Goal: Task Accomplishment & Management: Complete application form

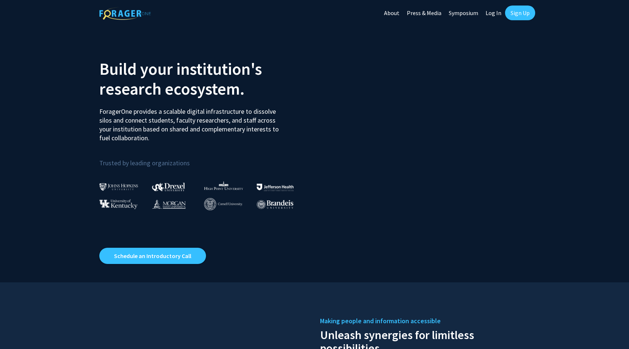
click at [521, 15] on link "Sign Up" at bounding box center [520, 13] width 30 height 15
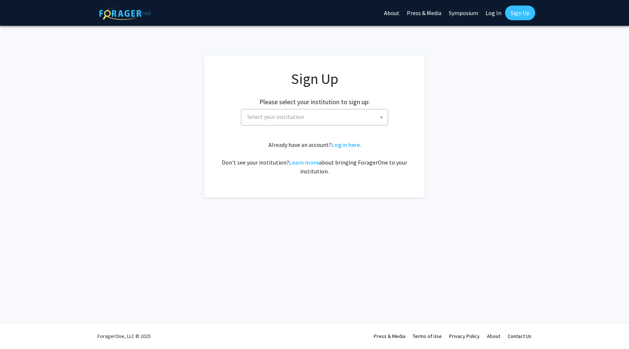
click at [331, 111] on span "Select your institution" at bounding box center [315, 116] width 143 height 15
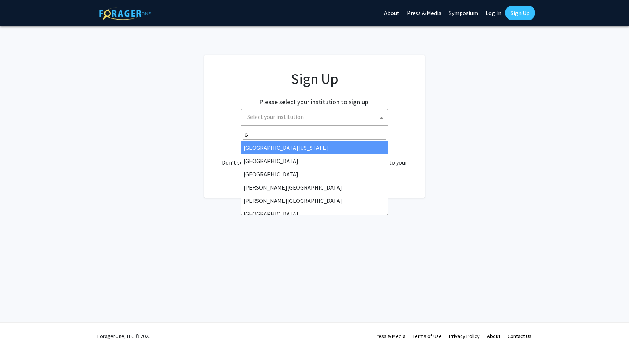
type input "gr"
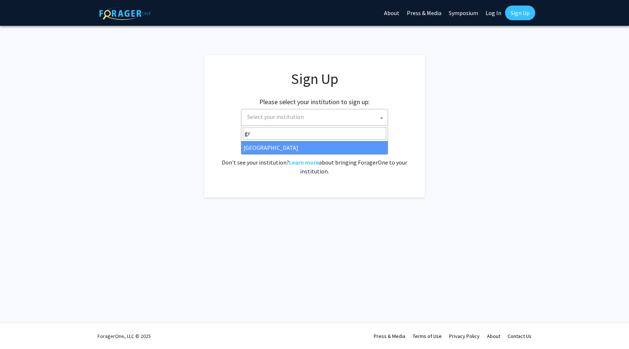
select select "23"
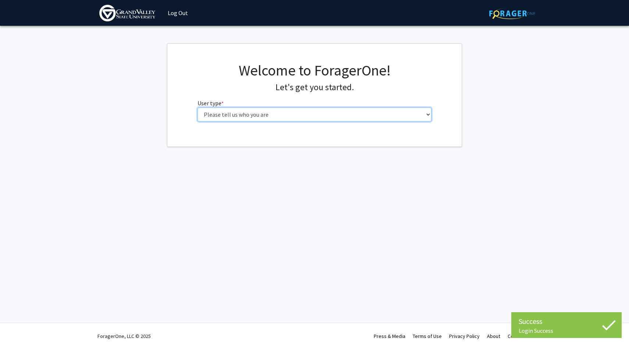
click at [354, 118] on select "Please tell us who you are Undergraduate Student Master's Student Doctoral Cand…" at bounding box center [315, 114] width 234 height 14
select select "1: undergrad"
click at [198, 107] on select "Please tell us who you are Undergraduate Student Master's Student Doctoral Cand…" at bounding box center [315, 114] width 234 height 14
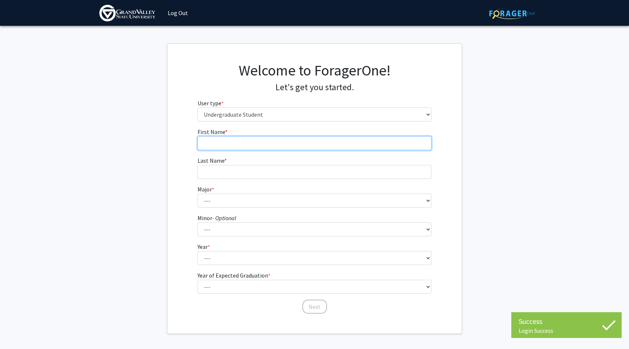
click at [341, 138] on input "First Name * required" at bounding box center [315, 143] width 234 height 14
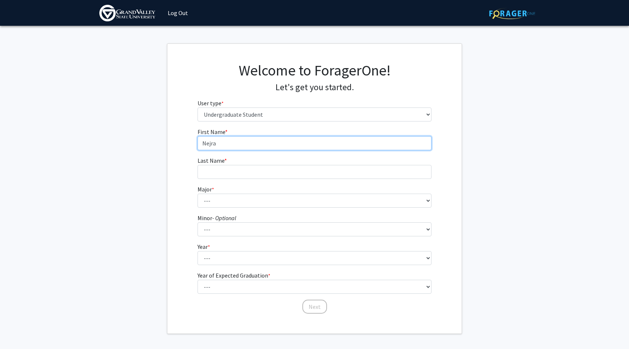
type input "Nejra"
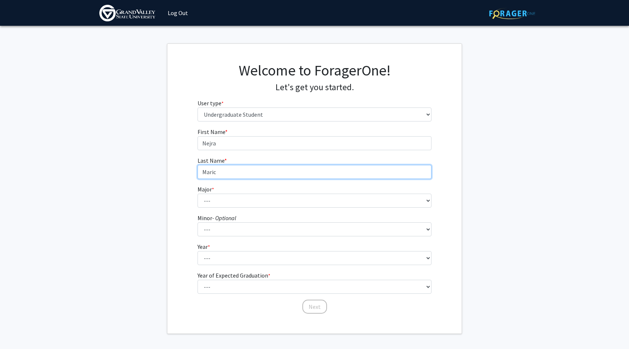
type input "Maric"
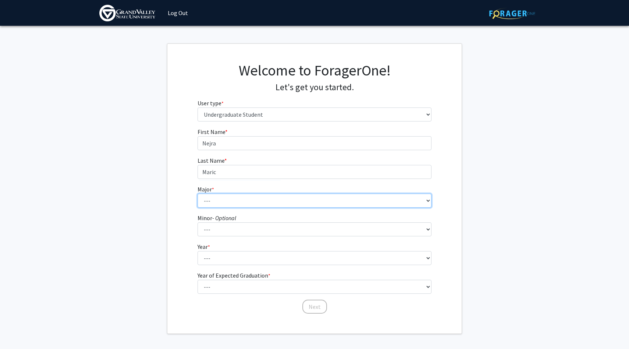
click at [303, 199] on select "--- Advertising and Public Relations Allied Health Science Anthropology Applied…" at bounding box center [315, 200] width 234 height 14
select select "10: 1885"
click at [198, 193] on select "--- Advertising and Public Relations Allied Health Science Anthropology Applied…" at bounding box center [315, 200] width 234 height 14
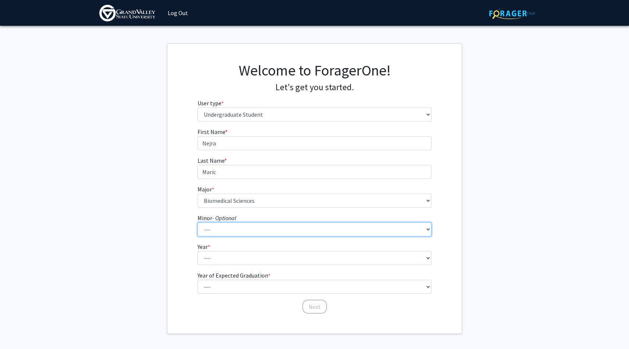
click at [271, 231] on select "--- Accounting Adventure Tourism Management Advertising and Public Relations Af…" at bounding box center [315, 229] width 234 height 14
select select "61: 1543"
click at [198, 222] on select "--- Accounting Adventure Tourism Management Advertising and Public Relations Af…" at bounding box center [315, 229] width 234 height 14
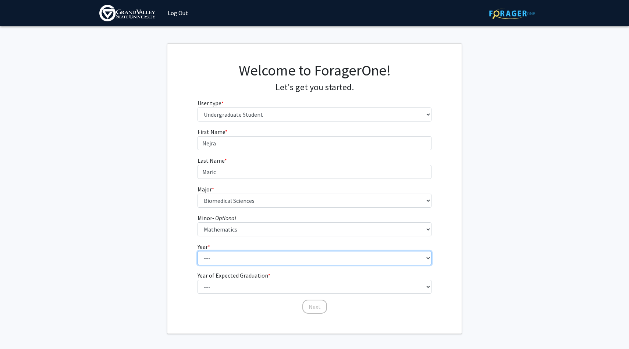
click at [243, 261] on select "--- First-year Sophomore Junior Senior Postbaccalaureate Certificate" at bounding box center [315, 258] width 234 height 14
select select "1: first-year"
click at [198, 251] on select "--- First-year Sophomore Junior Senior Postbaccalaureate Certificate" at bounding box center [315, 258] width 234 height 14
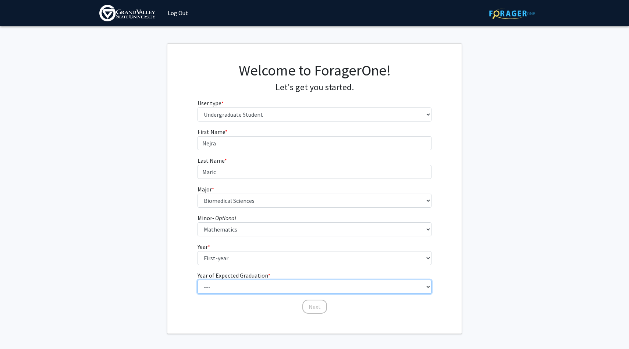
click at [241, 285] on select "--- 2025 2026 2027 2028 2029 2030 2031 2032 2033 2034" at bounding box center [315, 287] width 234 height 14
select select "5: 2029"
click at [198, 280] on select "--- 2025 2026 2027 2028 2029 2030 2031 2032 2033 2034" at bounding box center [315, 287] width 234 height 14
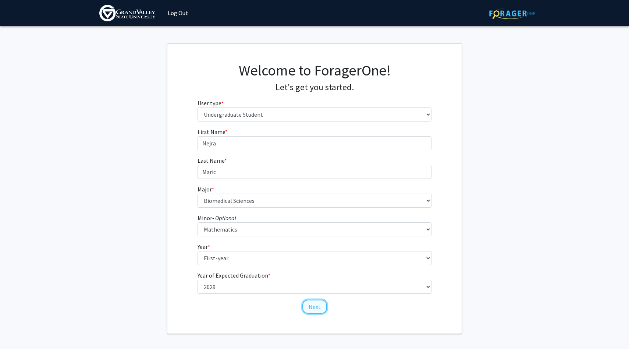
click at [314, 305] on button "Next" at bounding box center [314, 306] width 25 height 14
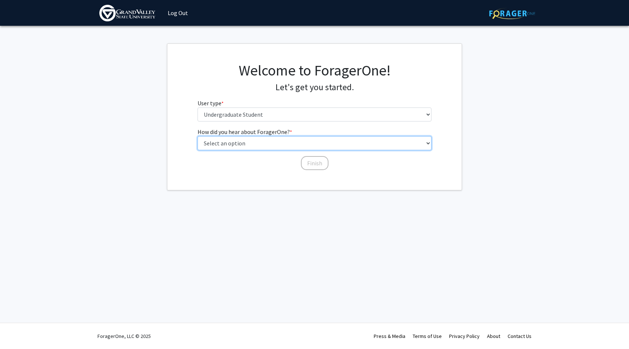
click at [292, 144] on select "Select an option Peer/student recommendation Faculty/staff recommendation Unive…" at bounding box center [315, 143] width 234 height 14
select select "3: university_website"
click at [198, 136] on select "Select an option Peer/student recommendation Faculty/staff recommendation Unive…" at bounding box center [315, 143] width 234 height 14
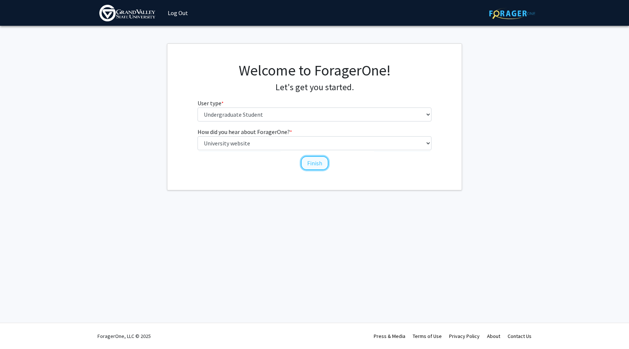
click at [317, 161] on button "Finish" at bounding box center [315, 163] width 28 height 14
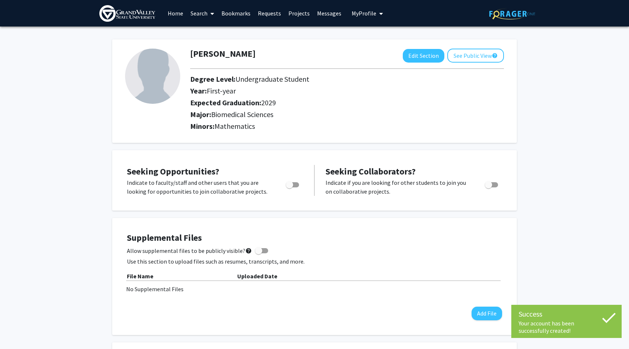
click at [607, 321] on icon at bounding box center [609, 318] width 14 height 10
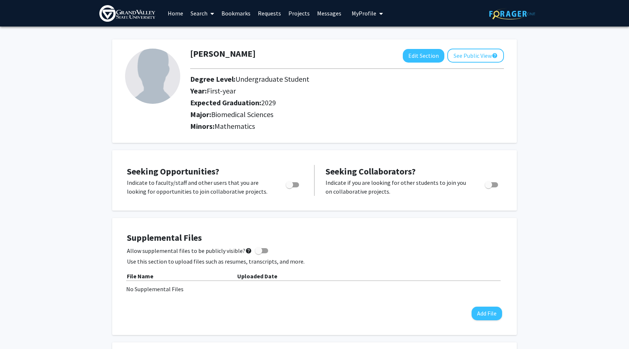
click at [291, 183] on span "Toggle" at bounding box center [289, 184] width 7 height 7
click at [289, 187] on input "Are you actively seeking opportunities?" at bounding box center [289, 187] width 0 height 0
checkbox input "true"
click at [471, 54] on button "See Public View help" at bounding box center [475, 56] width 57 height 14
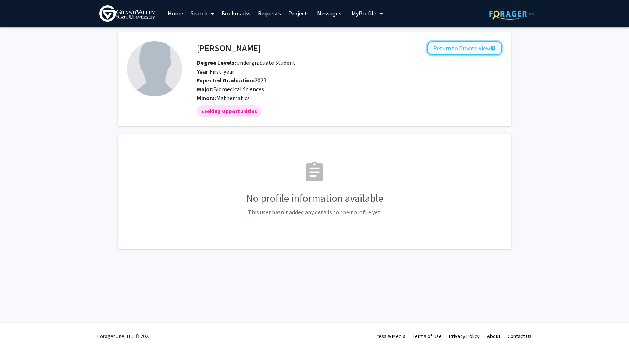
click at [455, 47] on button "Return to Private View help" at bounding box center [464, 48] width 75 height 14
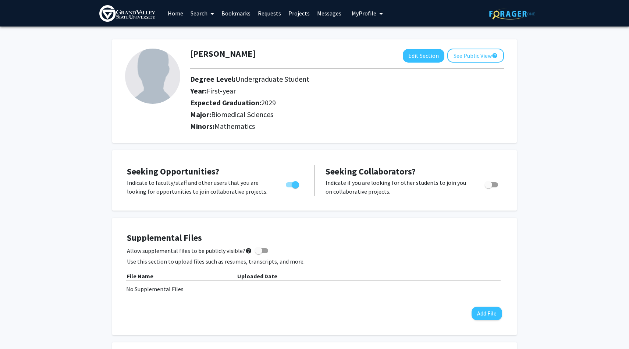
click at [172, 11] on link "Home" at bounding box center [175, 13] width 23 height 26
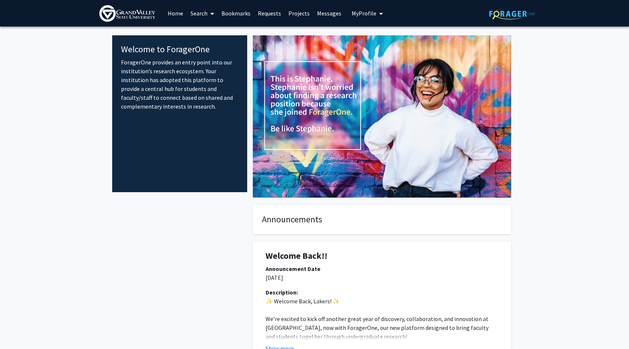
click at [205, 13] on link "Search" at bounding box center [202, 13] width 31 height 26
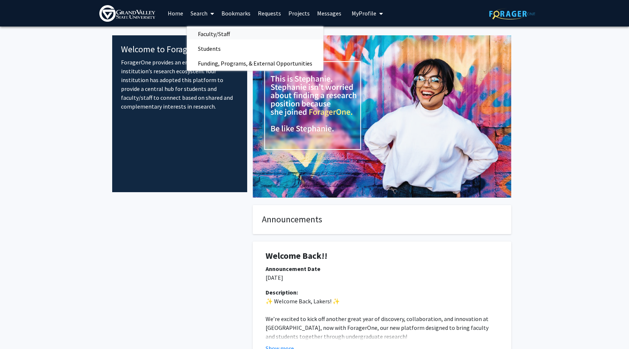
click at [207, 31] on span "Faculty/Staff" at bounding box center [214, 33] width 54 height 15
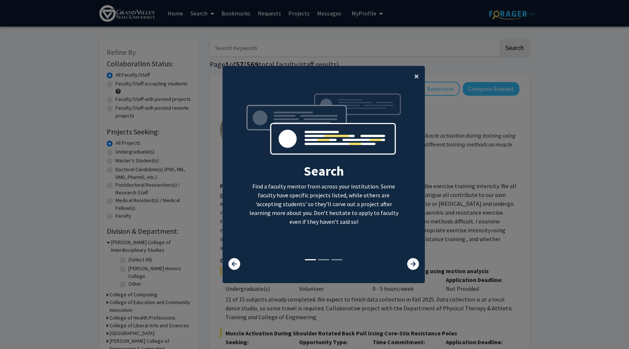
click at [415, 74] on span "×" at bounding box center [416, 75] width 5 height 11
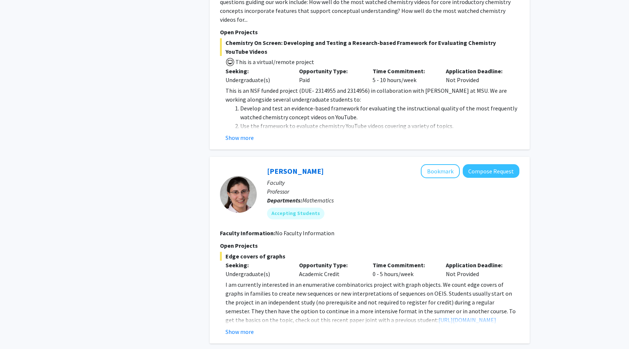
scroll to position [679, 0]
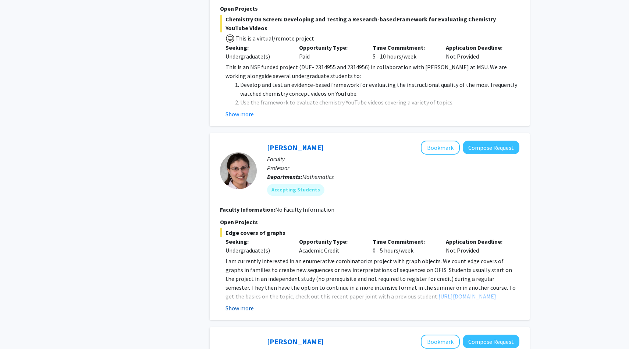
click at [243, 303] on button "Show more" at bounding box center [239, 307] width 28 height 9
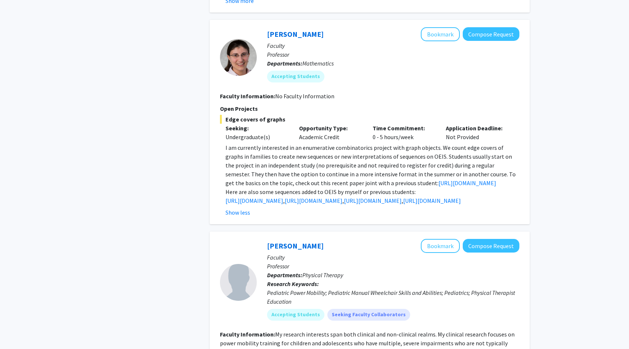
scroll to position [795, 0]
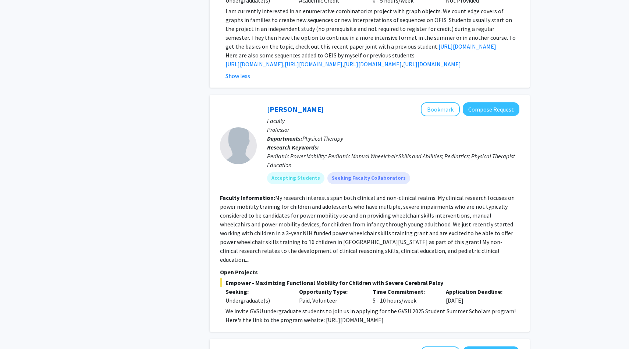
scroll to position [930, 0]
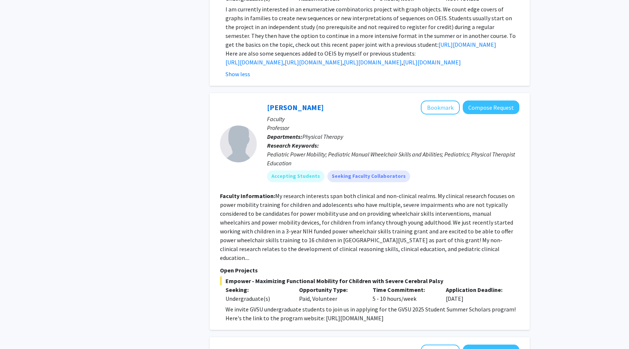
drag, startPoint x: 321, startPoint y: 292, endPoint x: 474, endPoint y: 291, distance: 153.0
click at [474, 305] on p "We invite GVSU undergraduate students to join us in applying for the GVSU 2025 …" at bounding box center [372, 314] width 294 height 18
